Goal: Information Seeking & Learning: Learn about a topic

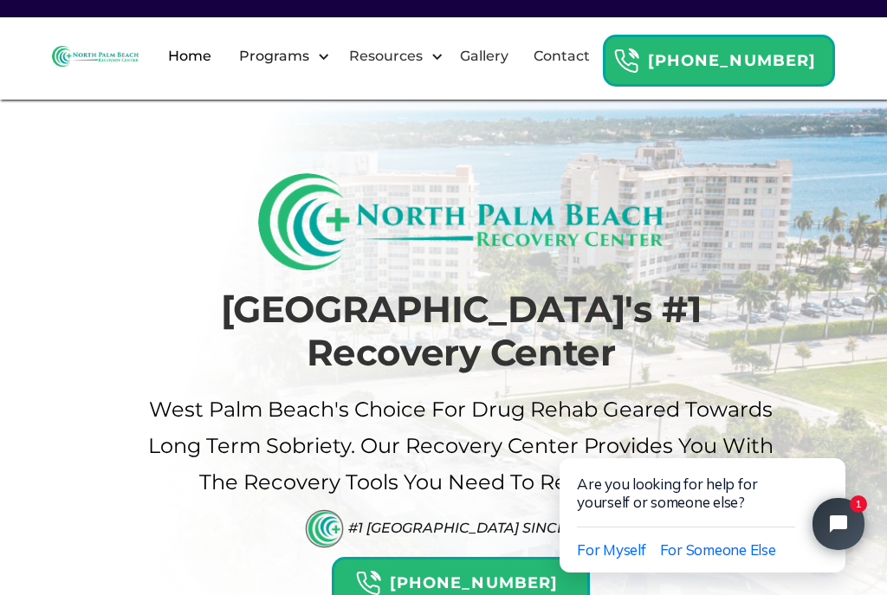
click at [314, 67] on div "Programs" at bounding box center [274, 56] width 79 height 21
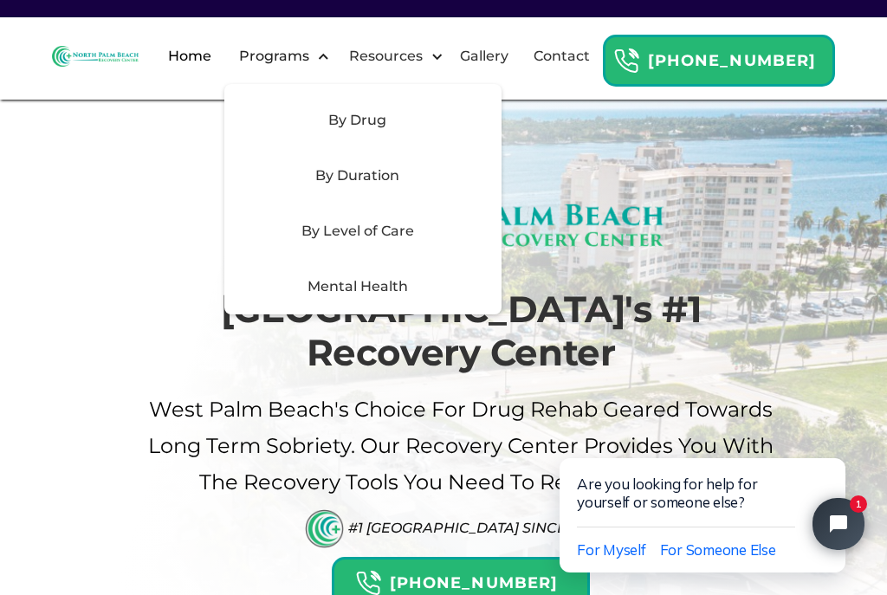
click at [475, 297] on div "Mental Health" at bounding box center [358, 286] width 246 height 21
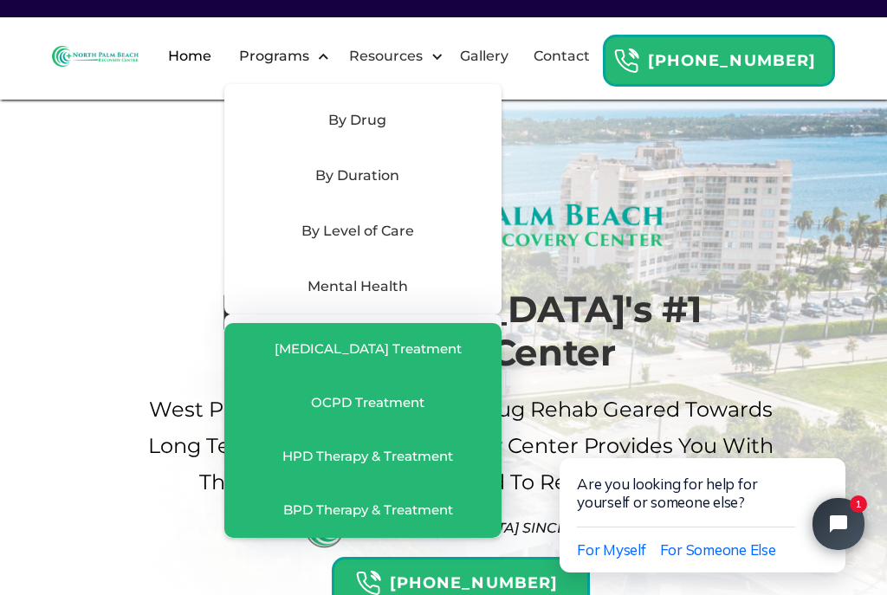
click at [162, 161] on div "Palm Beach's #1 Recovery Center West palm beach's Choice For drug Rehab Geared …" at bounding box center [443, 382] width 887 height 765
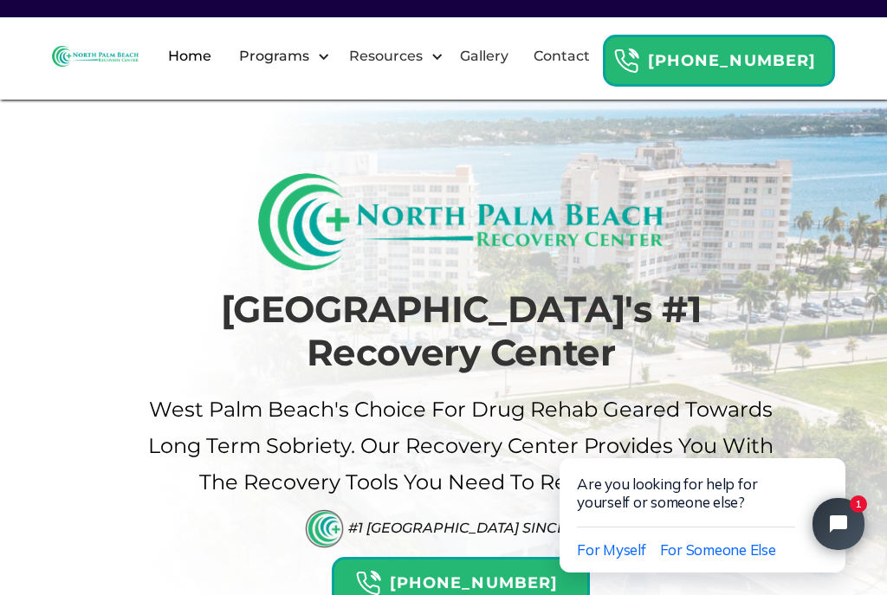
click at [314, 67] on div "Programs" at bounding box center [274, 56] width 79 height 21
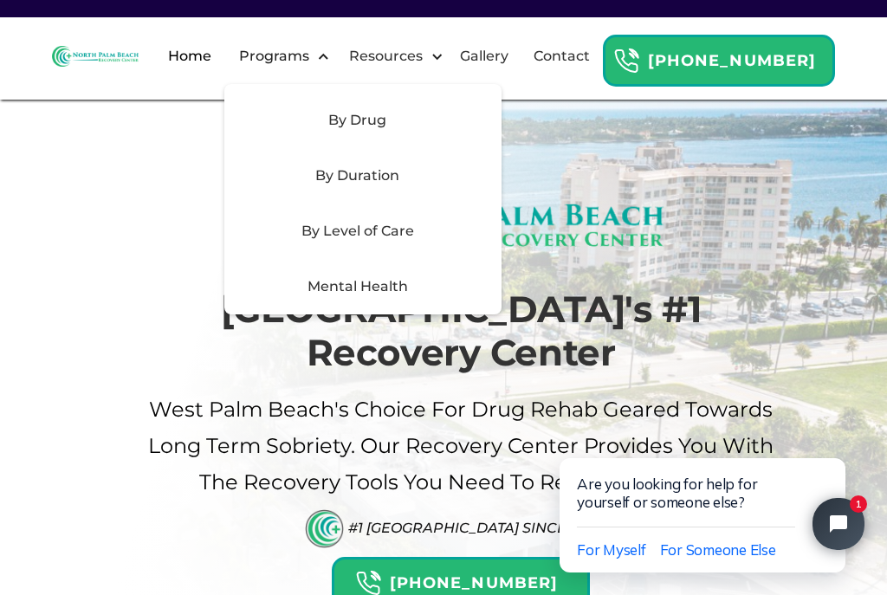
click at [475, 242] on div "By Level of Care" at bounding box center [358, 231] width 246 height 21
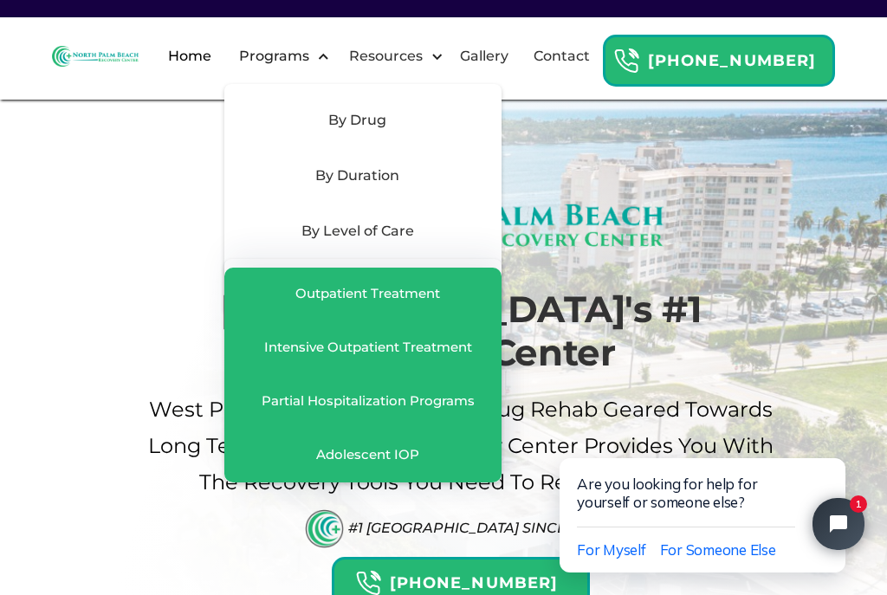
click at [475, 410] on div "Partial Hospitalization Programs" at bounding box center [368, 400] width 213 height 17
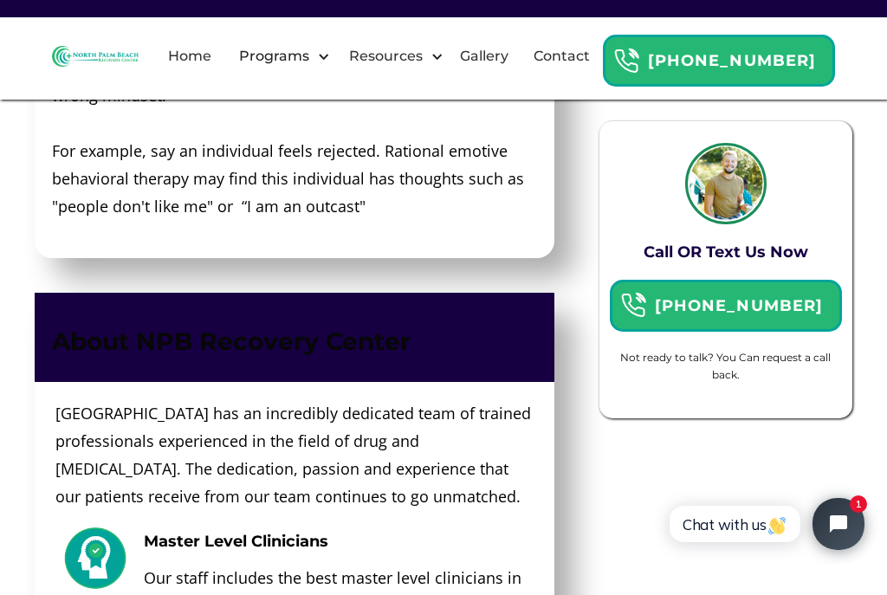
scroll to position [4556, 0]
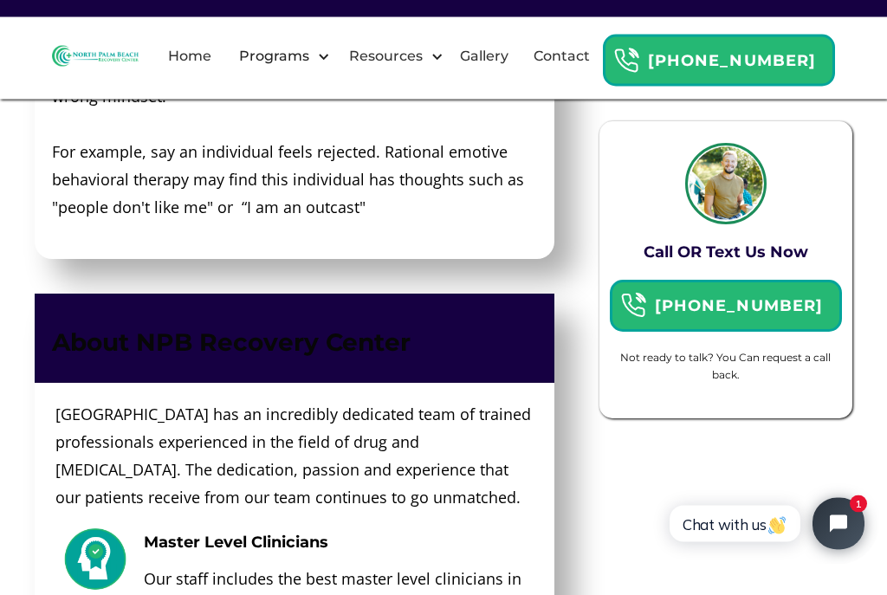
click at [222, 71] on link "Home" at bounding box center [190, 56] width 64 height 55
click at [314, 67] on div "Programs" at bounding box center [274, 56] width 79 height 21
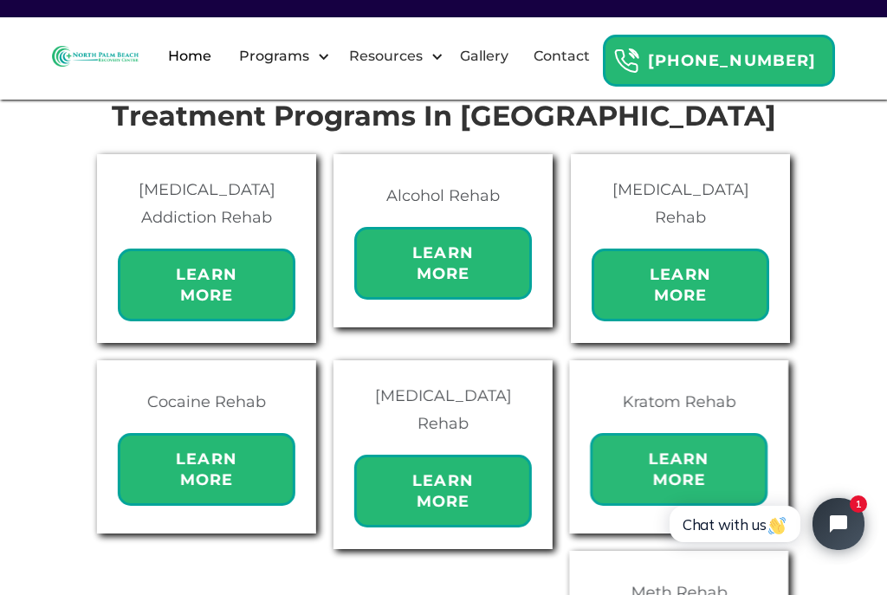
scroll to position [1135, 0]
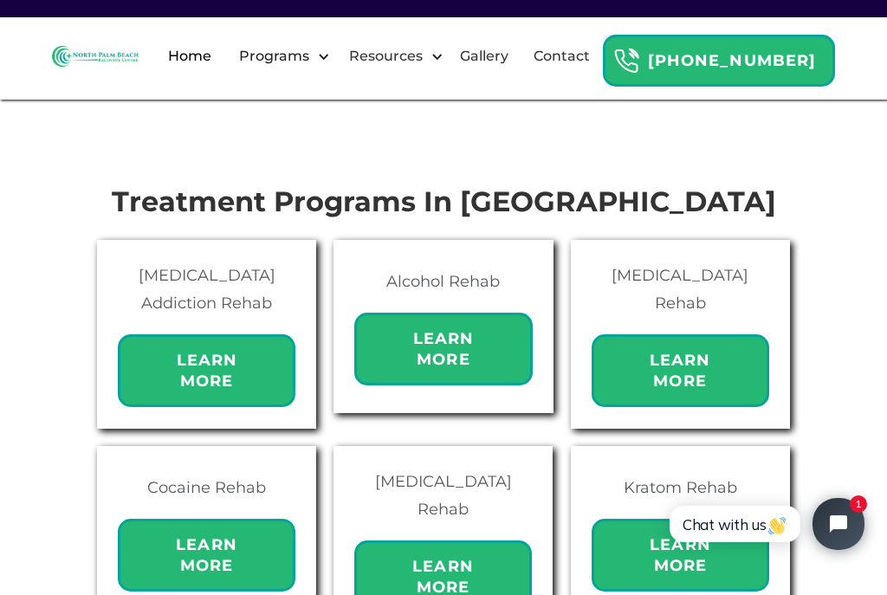
click at [519, 70] on link "Gallery" at bounding box center [483, 56] width 69 height 55
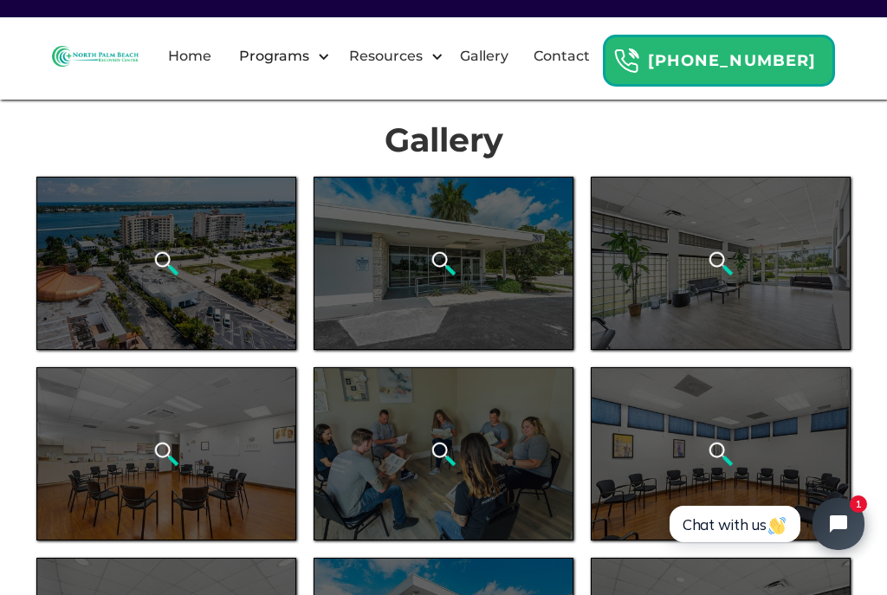
click at [314, 67] on div "Programs" at bounding box center [274, 56] width 79 height 21
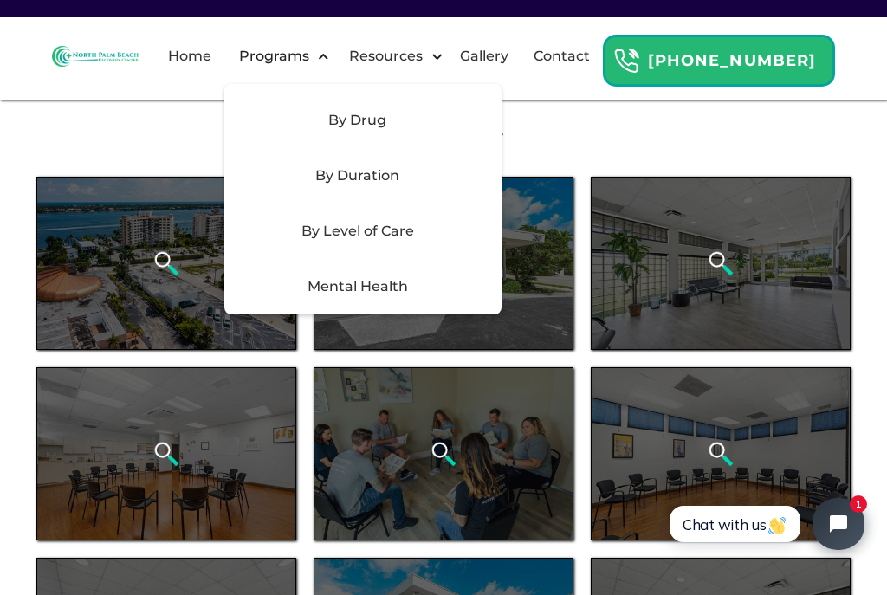
click at [471, 297] on div "Mental Health" at bounding box center [358, 286] width 246 height 21
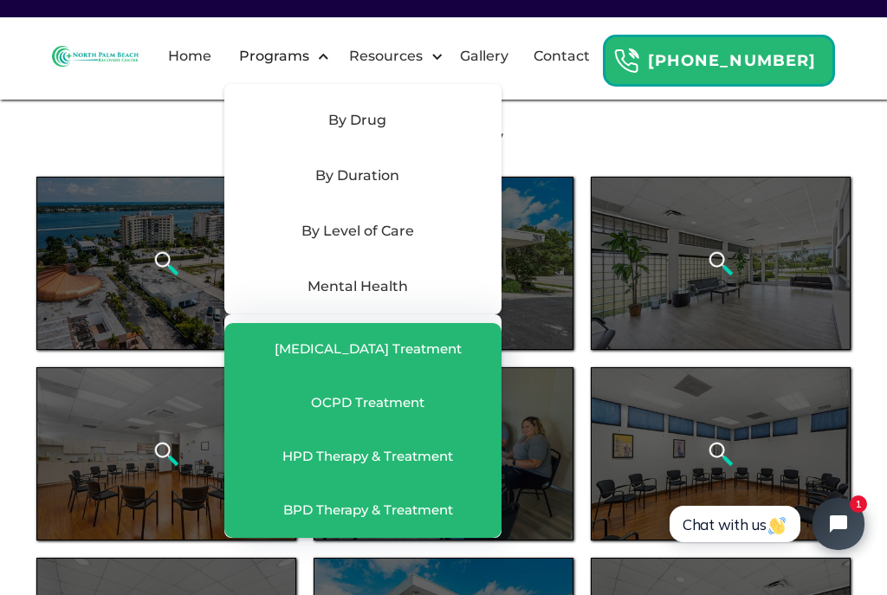
click at [427, 67] on div "Resources" at bounding box center [386, 56] width 82 height 21
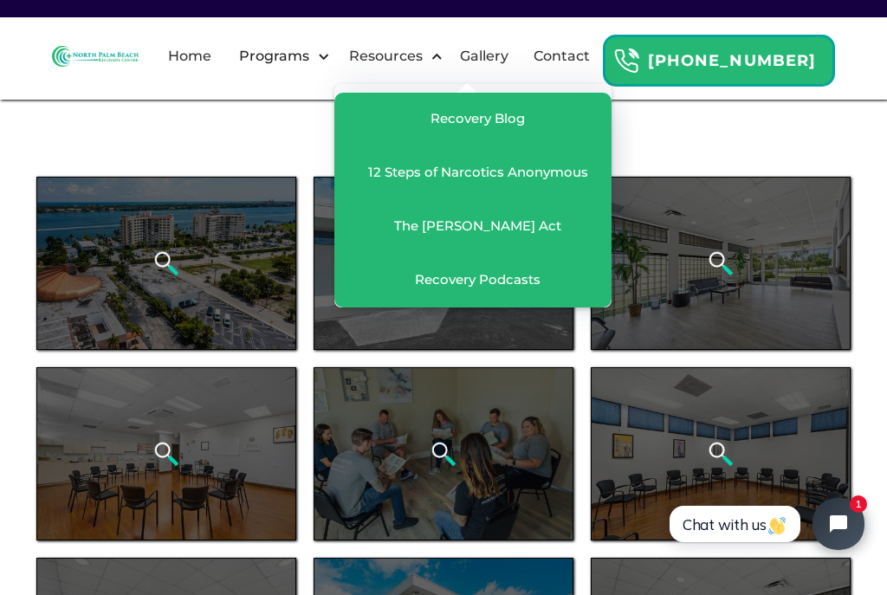
click at [829, 153] on h1 "Gallery" at bounding box center [443, 140] width 814 height 38
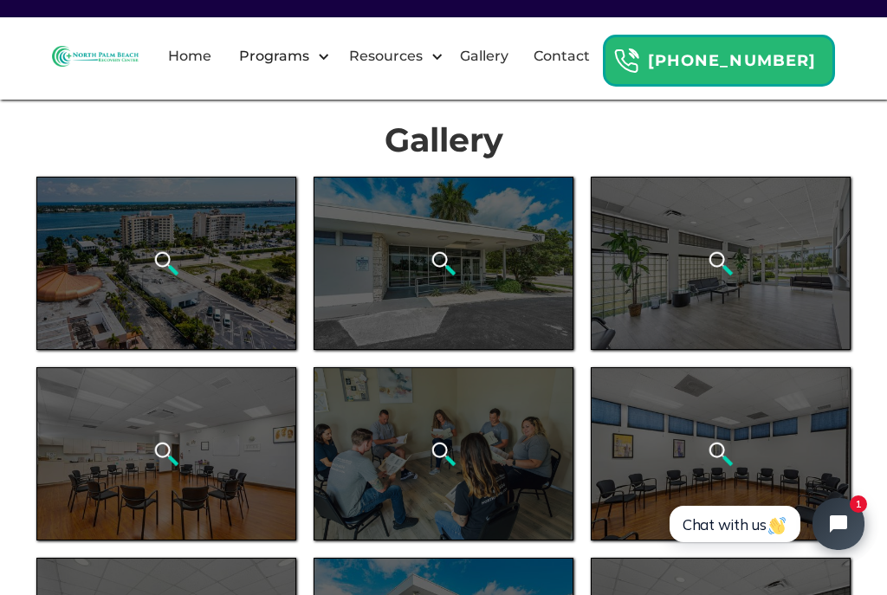
click at [149, 263] on div "open lightbox" at bounding box center [166, 263] width 260 height 173
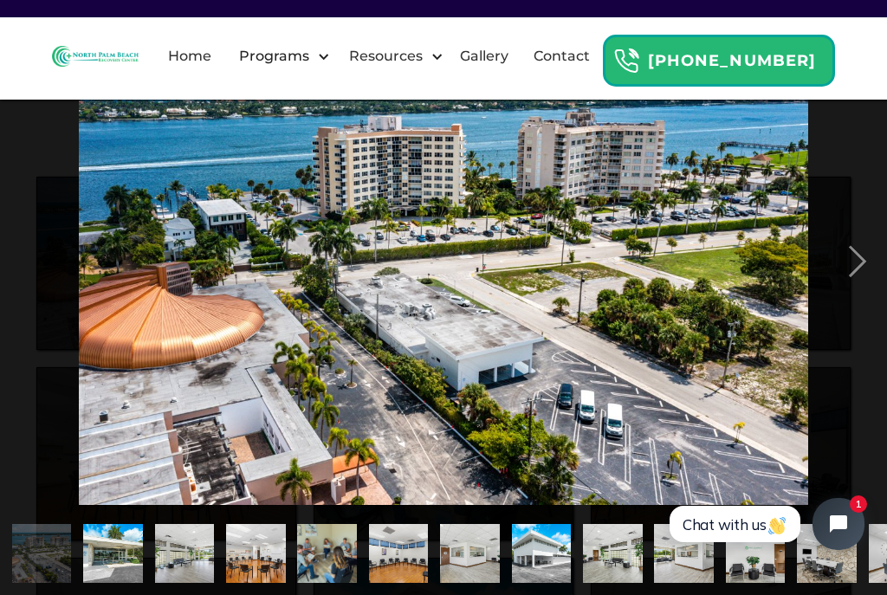
click at [857, 275] on div "next image" at bounding box center [857, 262] width 59 height 500
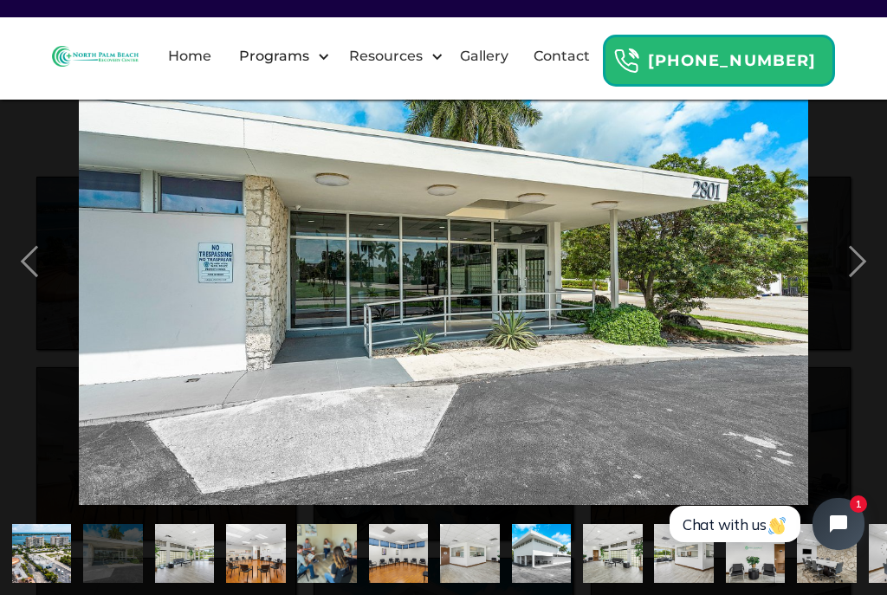
click at [855, 273] on div "next image" at bounding box center [857, 262] width 59 height 500
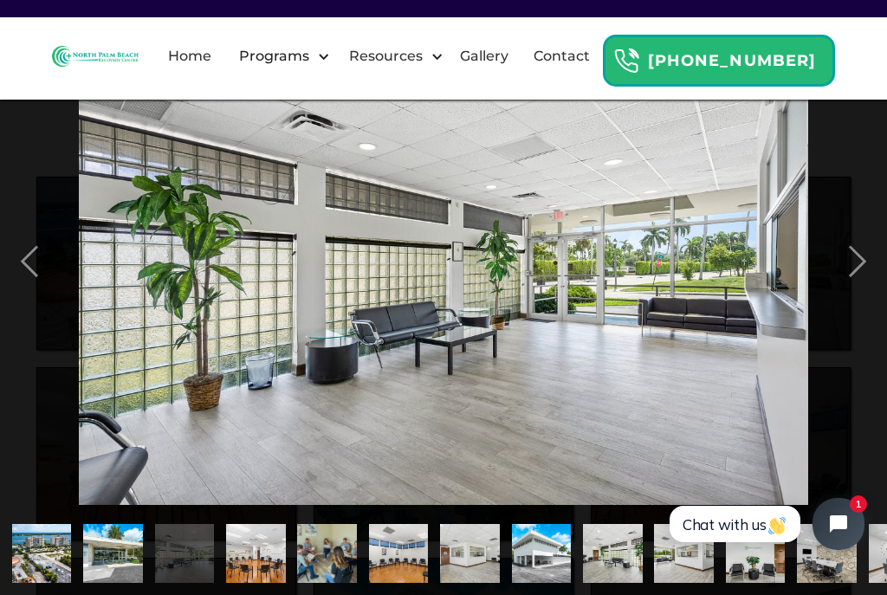
click at [855, 272] on div "next image" at bounding box center [857, 262] width 59 height 500
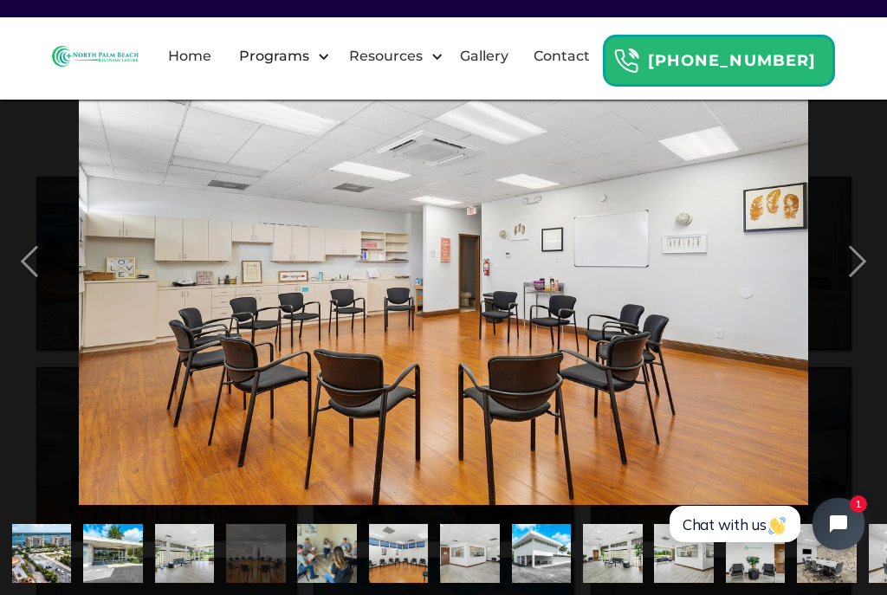
click at [857, 273] on div "next image" at bounding box center [857, 262] width 59 height 500
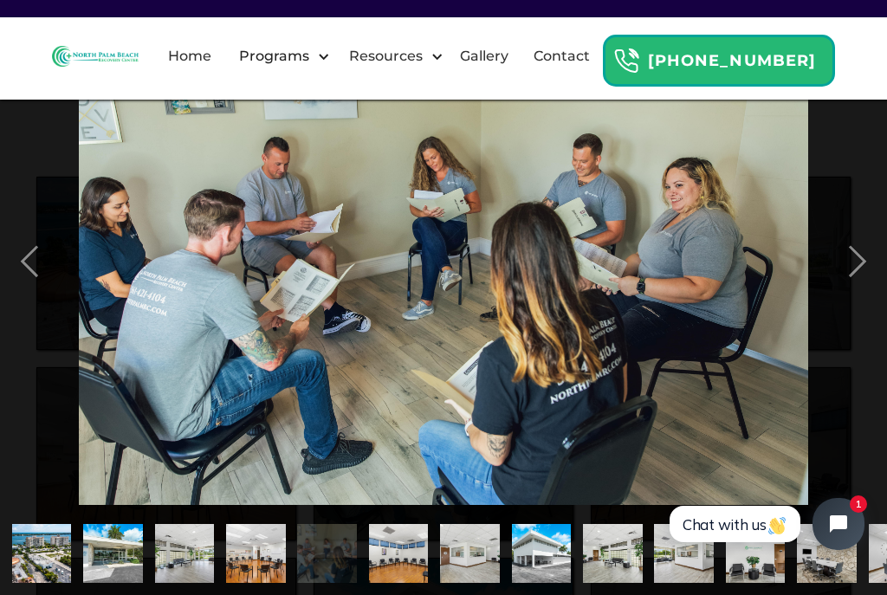
click at [853, 273] on div "next image" at bounding box center [857, 262] width 59 height 500
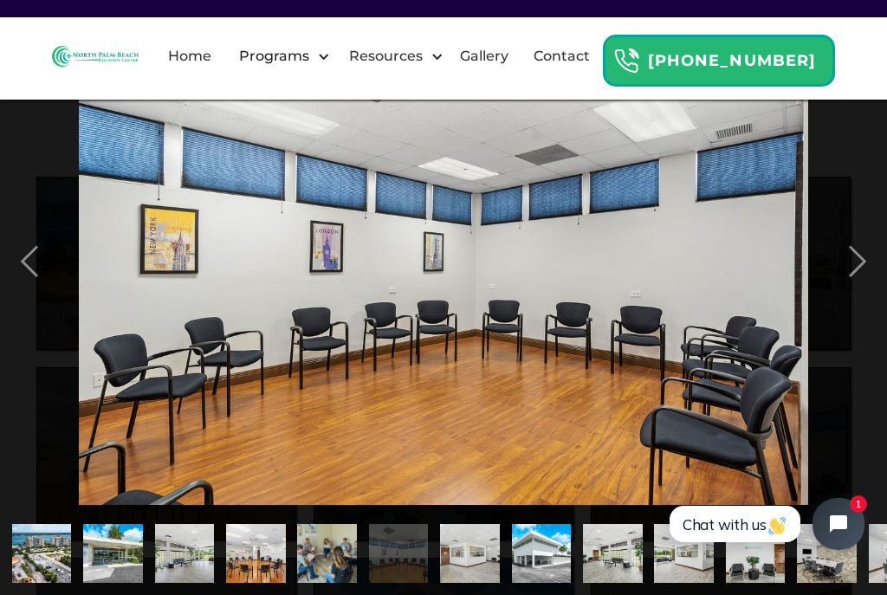
click at [857, 271] on div "next image" at bounding box center [857, 262] width 59 height 500
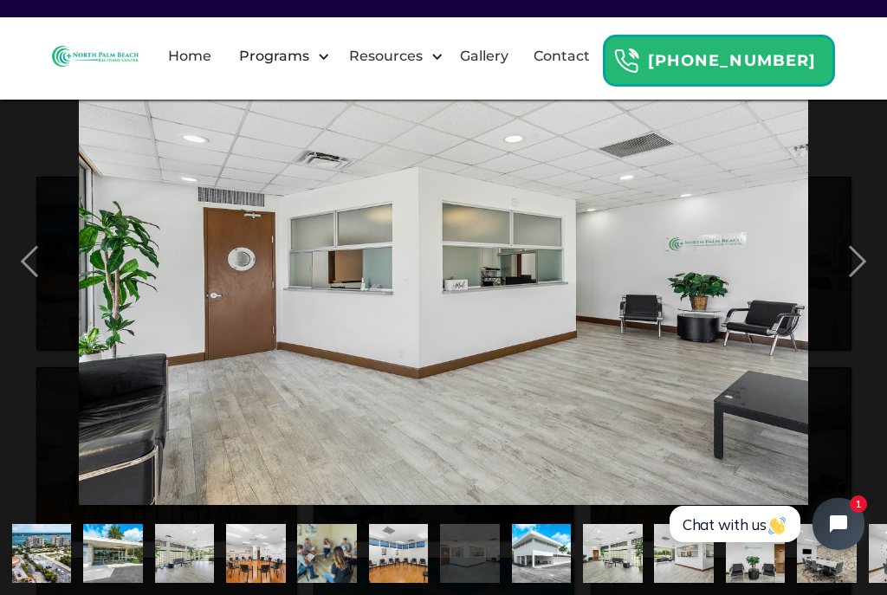
click at [863, 271] on div "next image" at bounding box center [857, 262] width 59 height 500
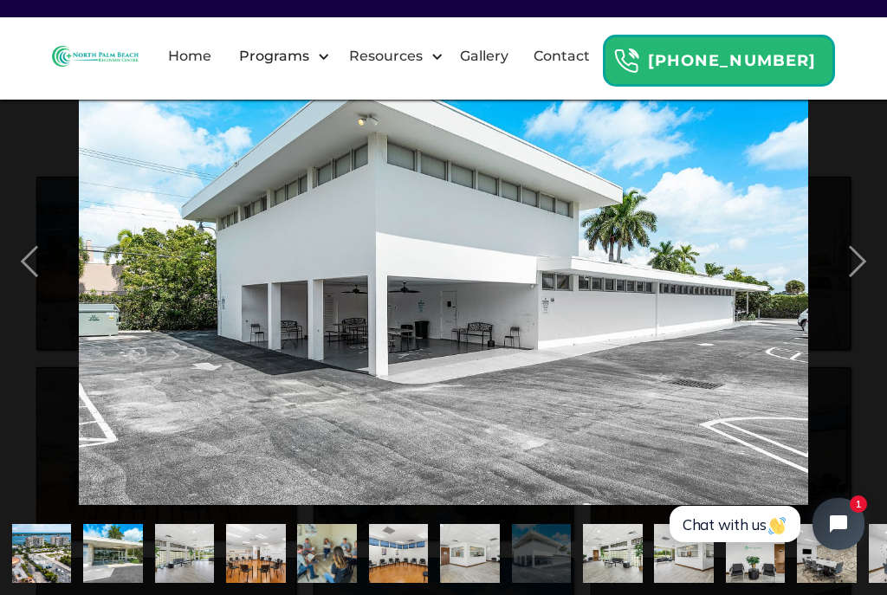
click at [858, 279] on div "next image" at bounding box center [857, 262] width 59 height 500
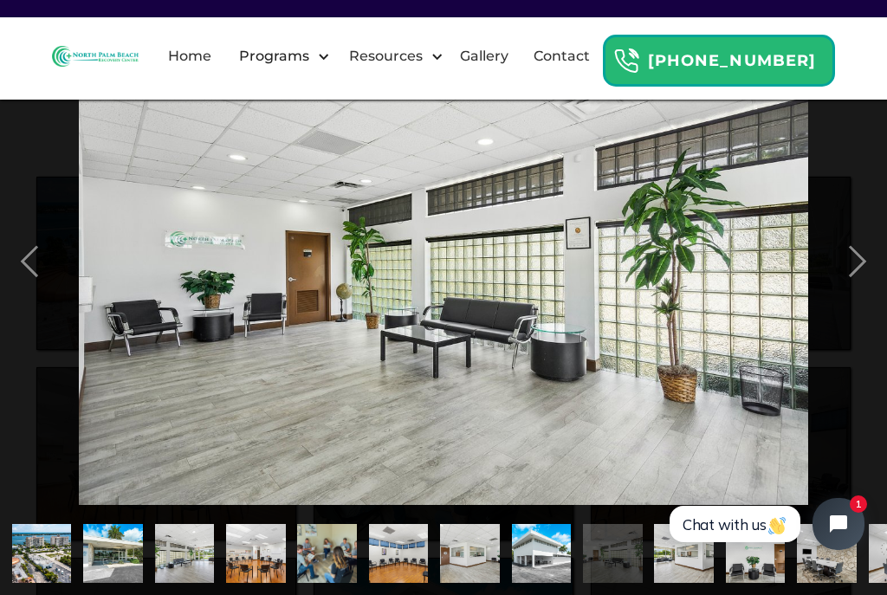
click at [866, 267] on div "next image" at bounding box center [857, 262] width 59 height 500
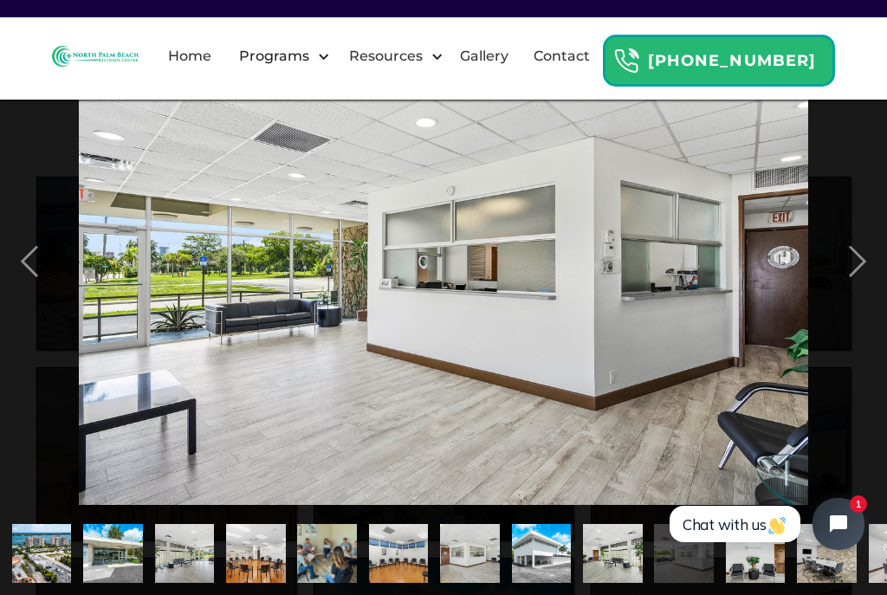
click at [857, 274] on div "next image" at bounding box center [857, 262] width 59 height 500
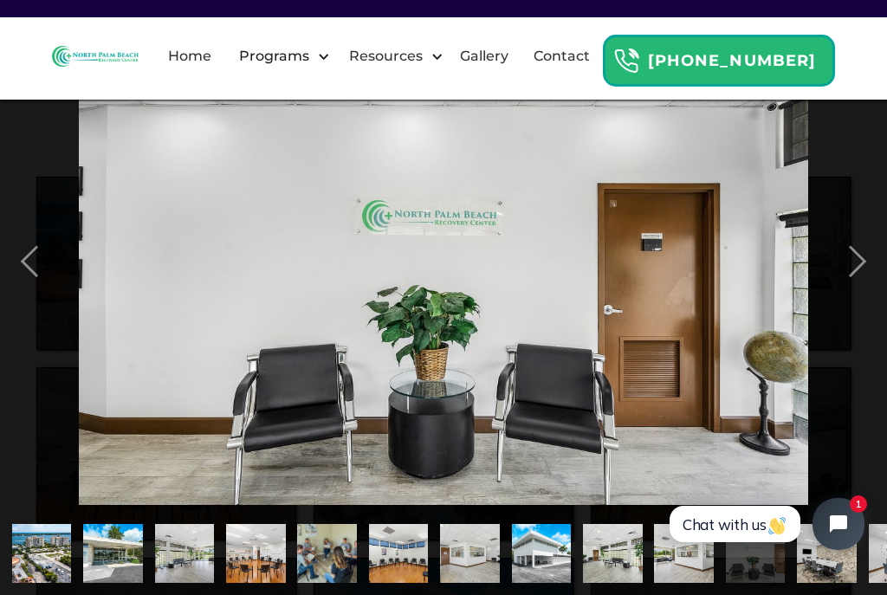
click at [864, 263] on div "next image" at bounding box center [857, 262] width 59 height 500
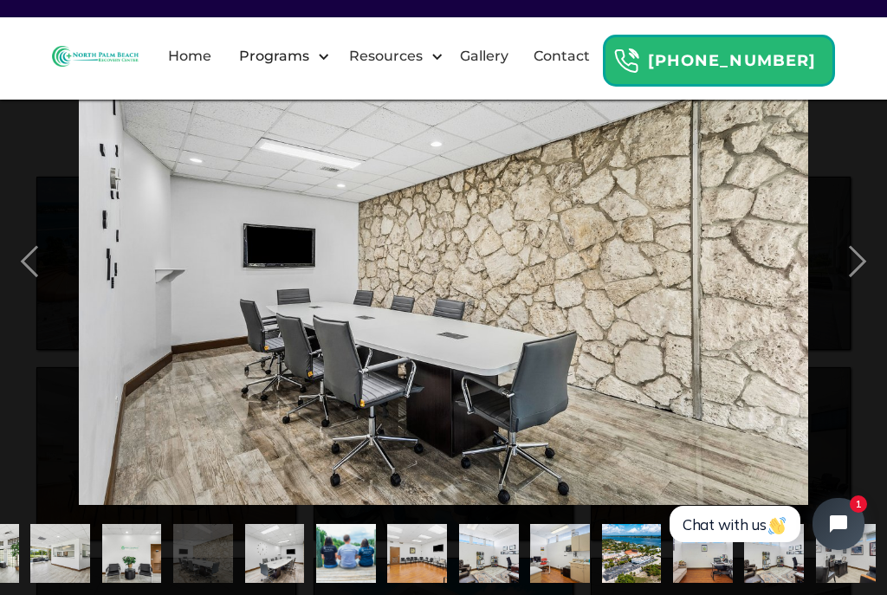
scroll to position [0, 703]
click at [850, 281] on div "next image" at bounding box center [857, 262] width 59 height 500
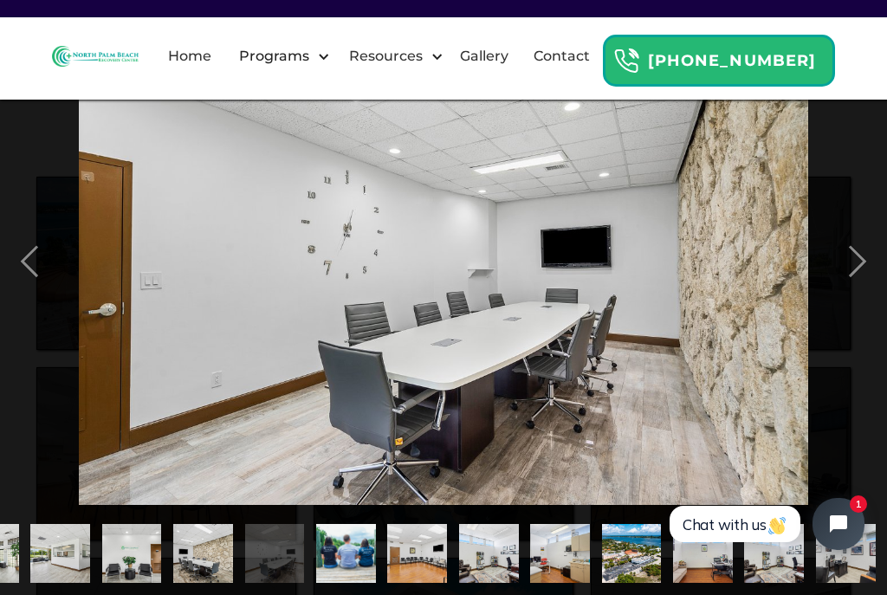
click at [866, 275] on div "next image" at bounding box center [857, 262] width 59 height 500
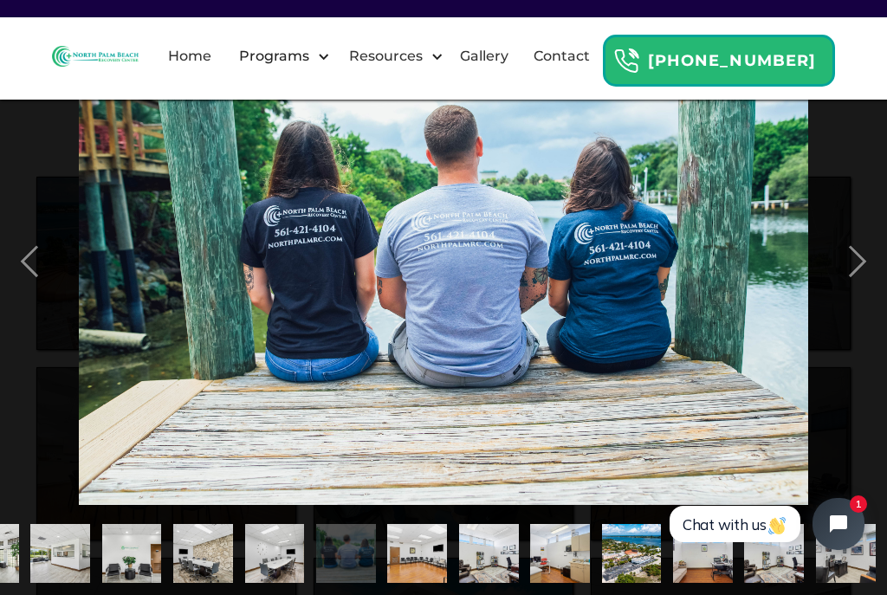
click at [861, 277] on div "next image" at bounding box center [857, 262] width 59 height 500
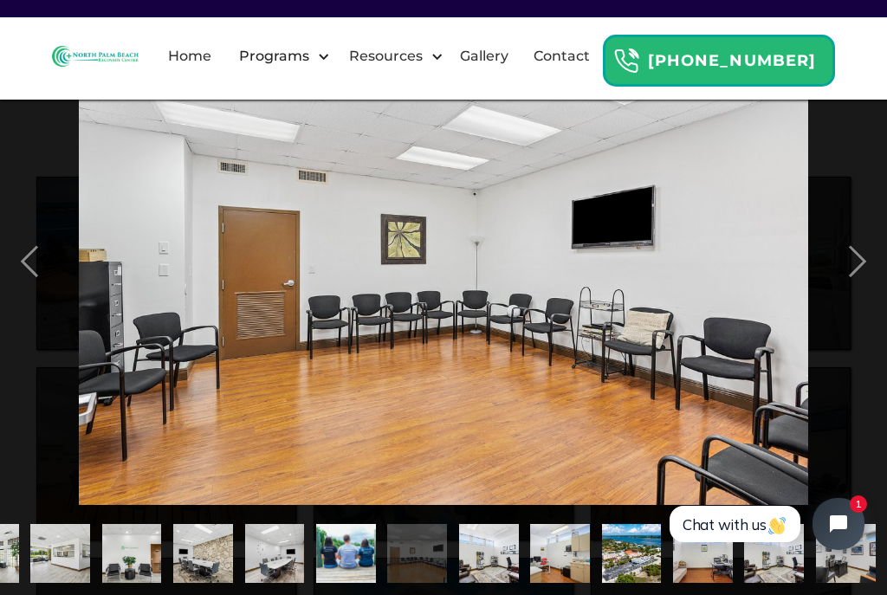
click at [862, 270] on div "next image" at bounding box center [857, 262] width 59 height 500
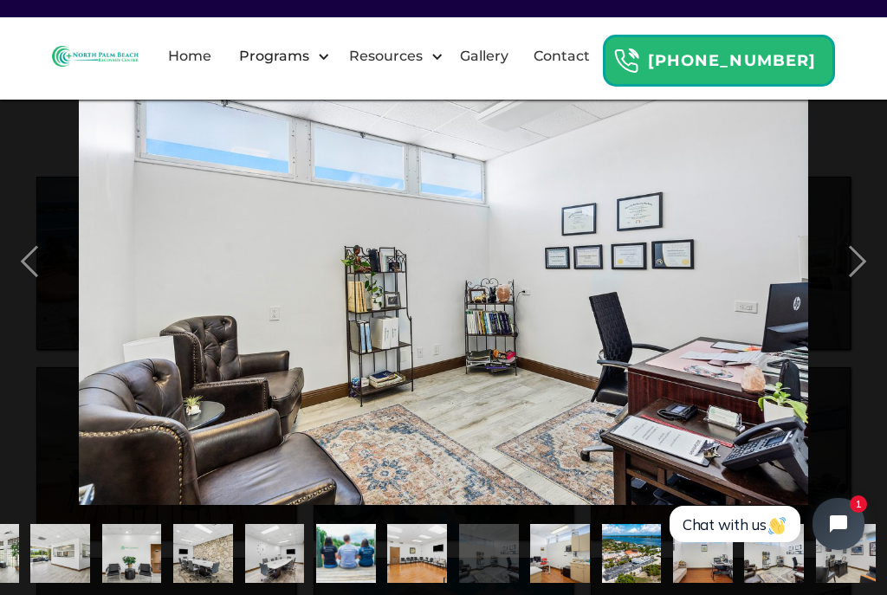
click at [860, 278] on div "next image" at bounding box center [857, 262] width 59 height 500
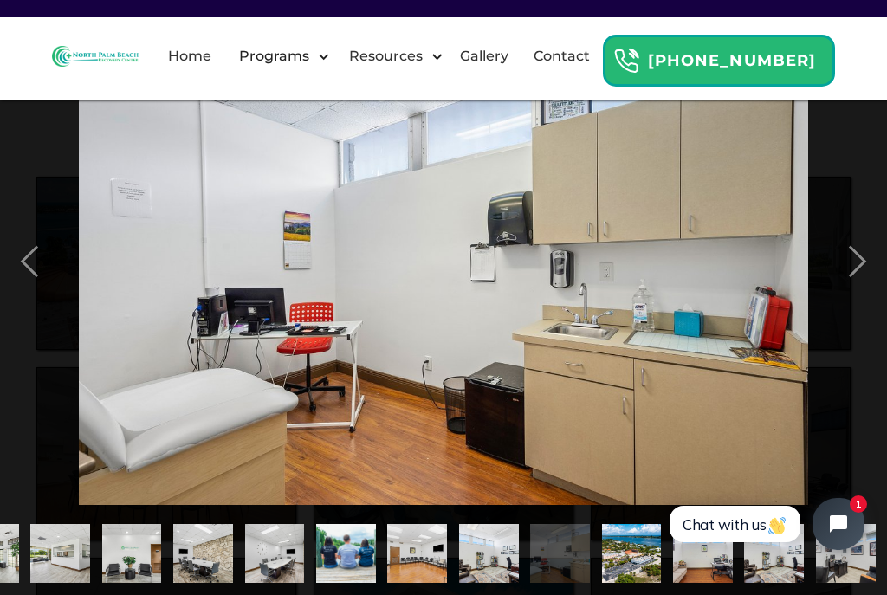
click at [864, 279] on div "next image" at bounding box center [857, 262] width 59 height 500
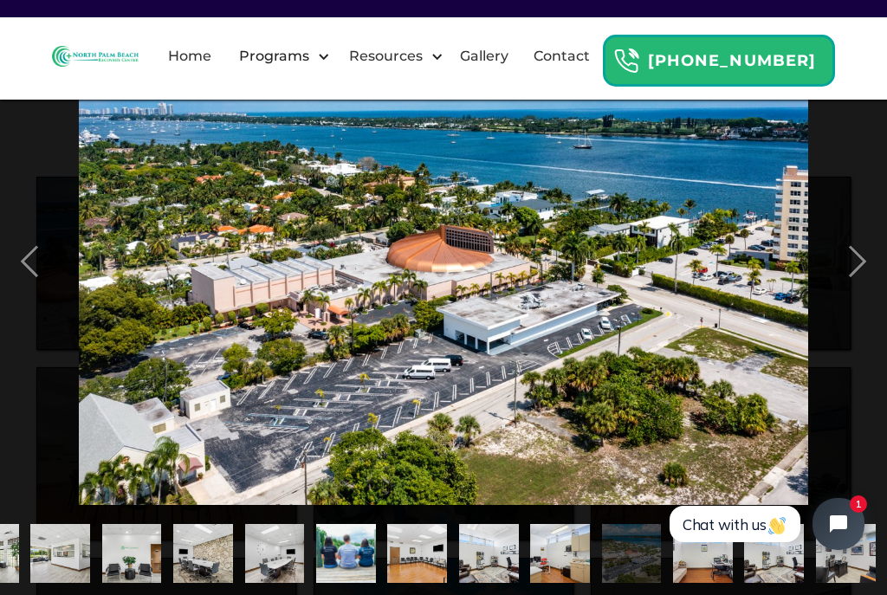
click at [865, 271] on div "next image" at bounding box center [857, 262] width 59 height 500
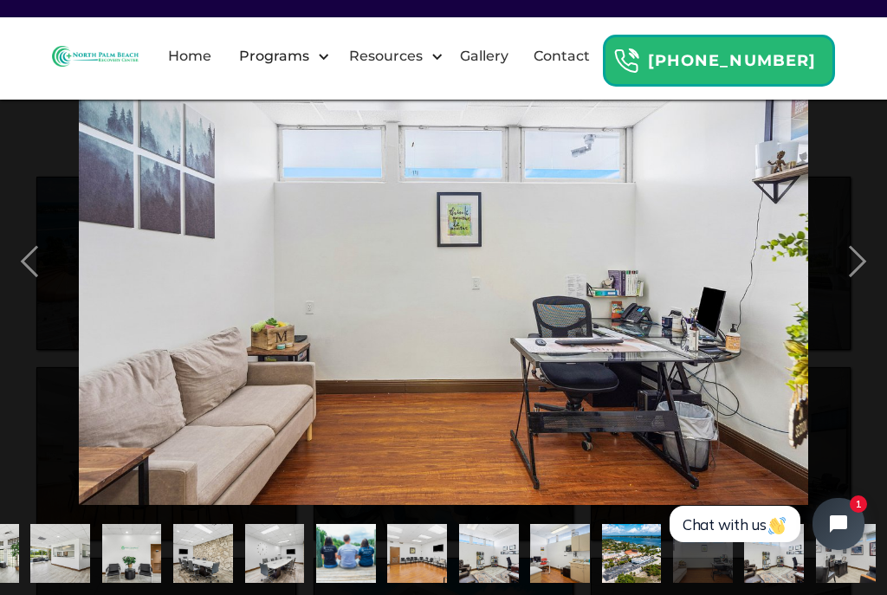
click at [864, 270] on div "next image" at bounding box center [857, 262] width 59 height 500
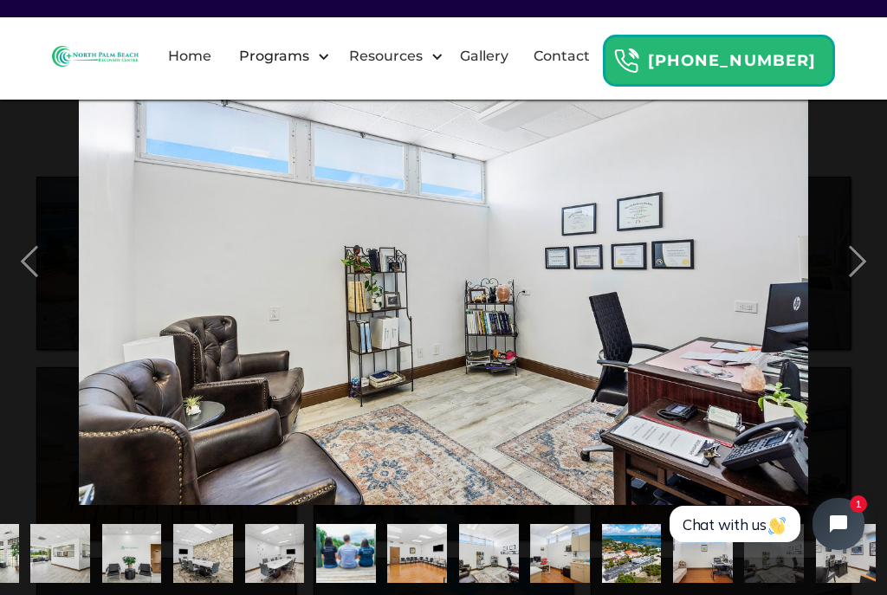
click at [862, 275] on div "next image" at bounding box center [857, 262] width 59 height 500
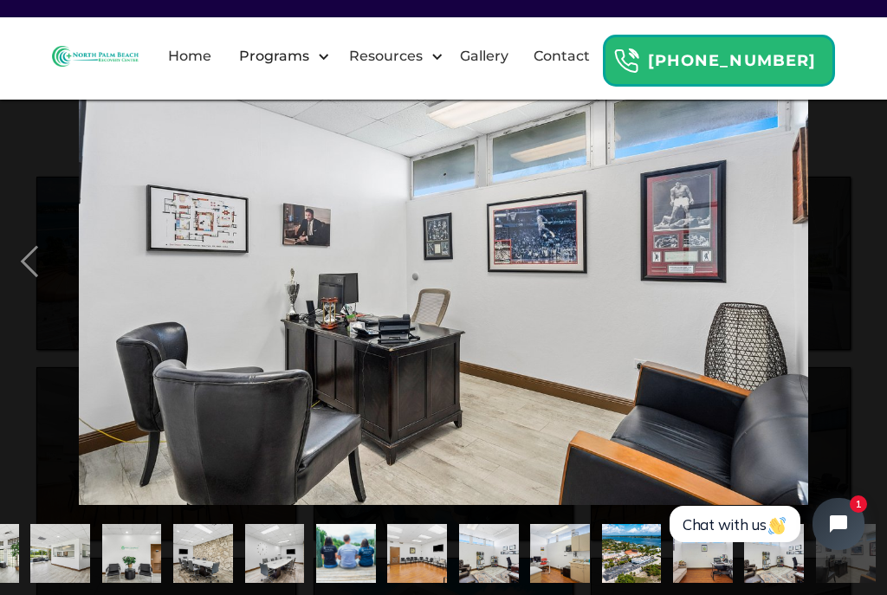
click at [862, 280] on div "next image" at bounding box center [857, 262] width 59 height 500
click at [866, 275] on div "next image" at bounding box center [857, 262] width 59 height 500
click at [222, 74] on link "Home" at bounding box center [190, 56] width 64 height 55
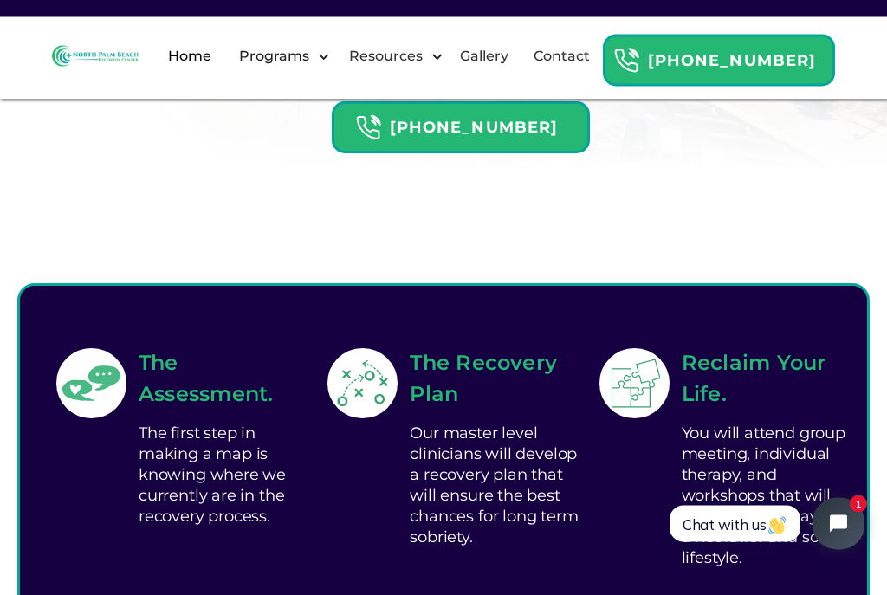
scroll to position [441, 0]
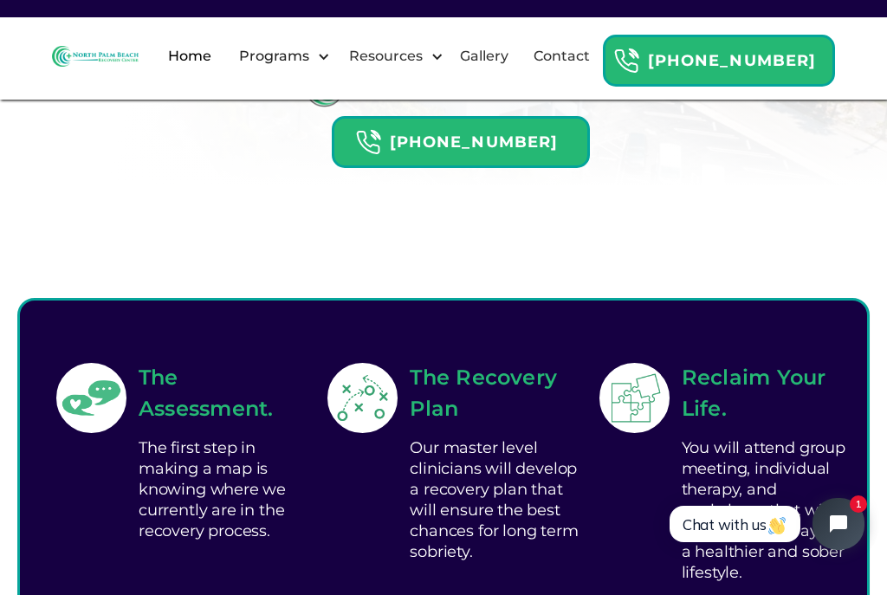
click at [600, 58] on link "Contact" at bounding box center [561, 56] width 77 height 55
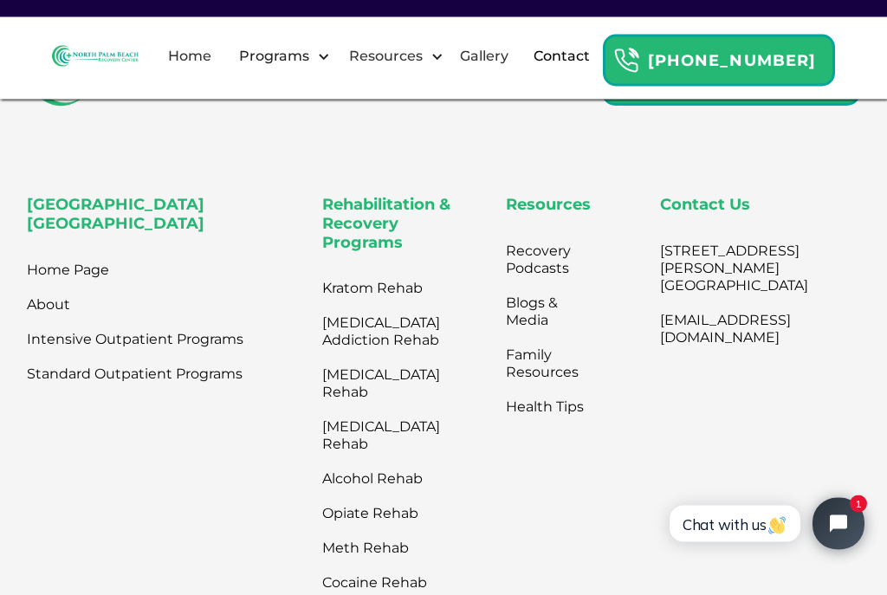
scroll to position [1025, 0]
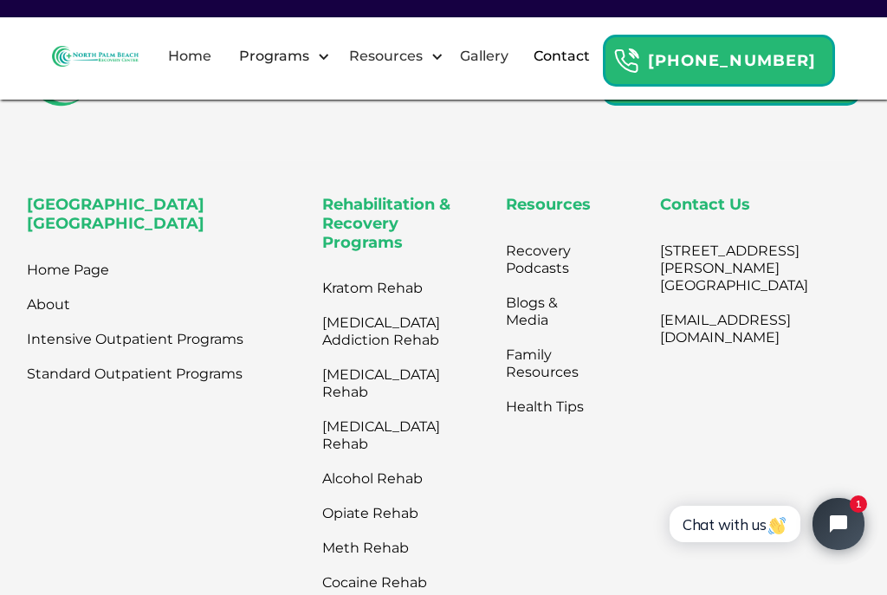
click at [385, 560] on link "Meth Rehab" at bounding box center [381, 548] width 118 height 35
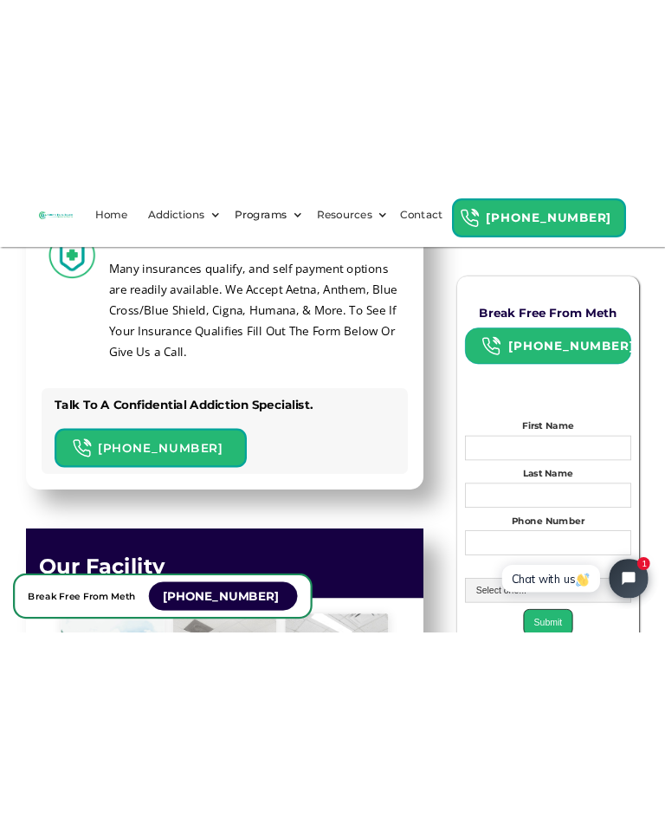
scroll to position [6204, 0]
